Goal: Information Seeking & Learning: Learn about a topic

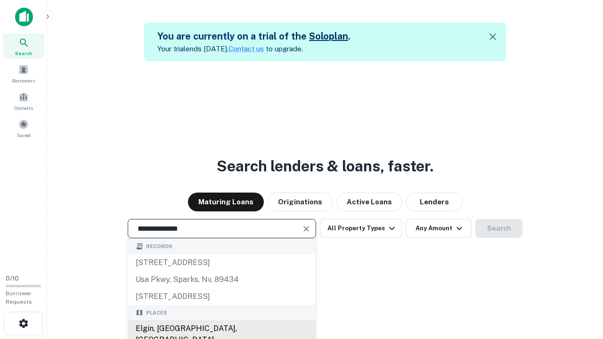
click at [221, 329] on div "Elgin, [GEOGRAPHIC_DATA], [GEOGRAPHIC_DATA]" at bounding box center [221, 334] width 187 height 28
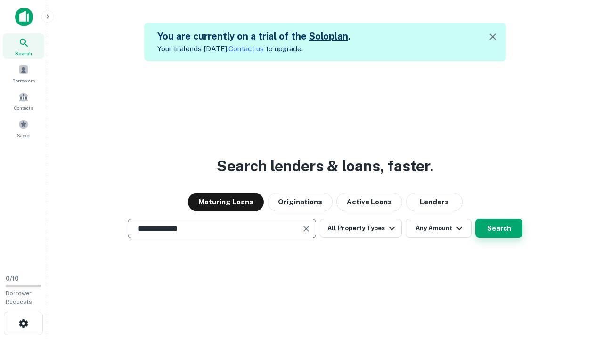
type input "**********"
click at [475, 219] on button "Search" at bounding box center [498, 228] width 47 height 19
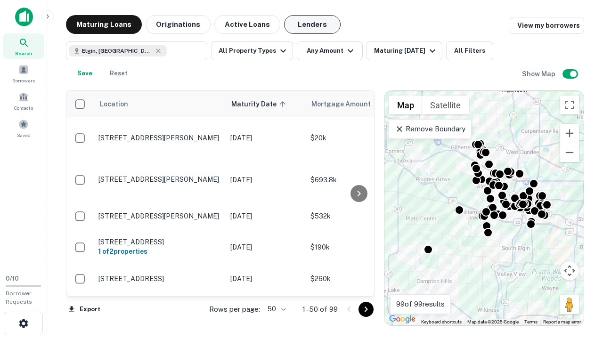
click at [312, 24] on button "Lenders" at bounding box center [312, 24] width 57 height 19
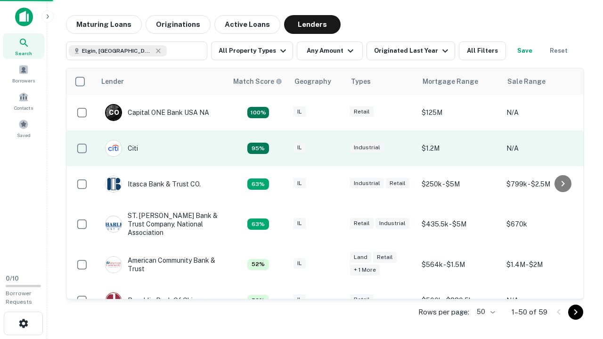
click at [334, 148] on div "IL" at bounding box center [316, 148] width 47 height 13
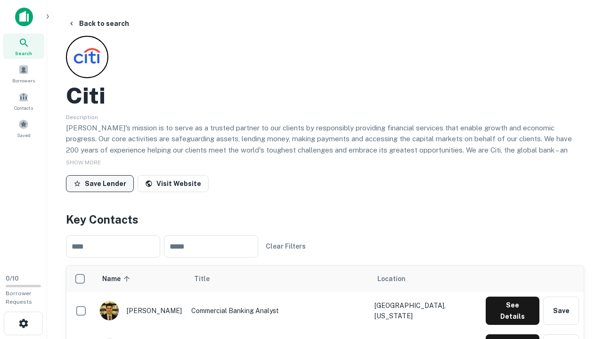
click at [100, 183] on button "Save Lender" at bounding box center [100, 183] width 68 height 17
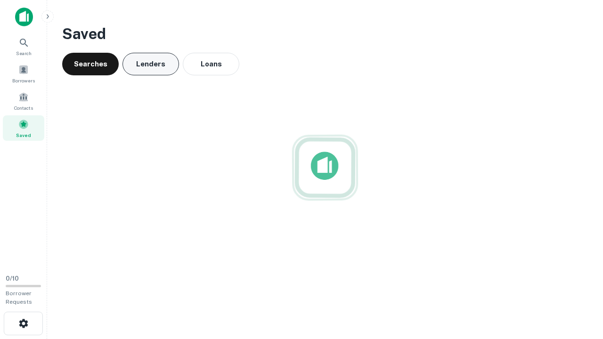
click at [151, 64] on button "Lenders" at bounding box center [150, 64] width 57 height 23
